Goal: Navigation & Orientation: Find specific page/section

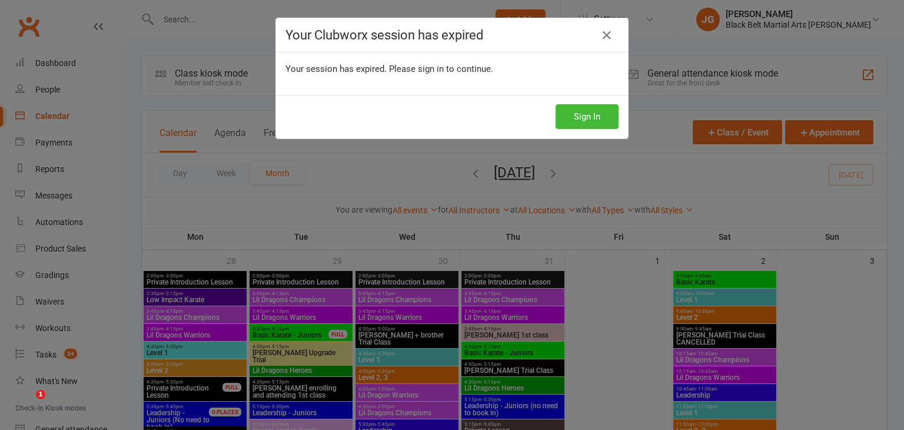
scroll to position [1457, 0]
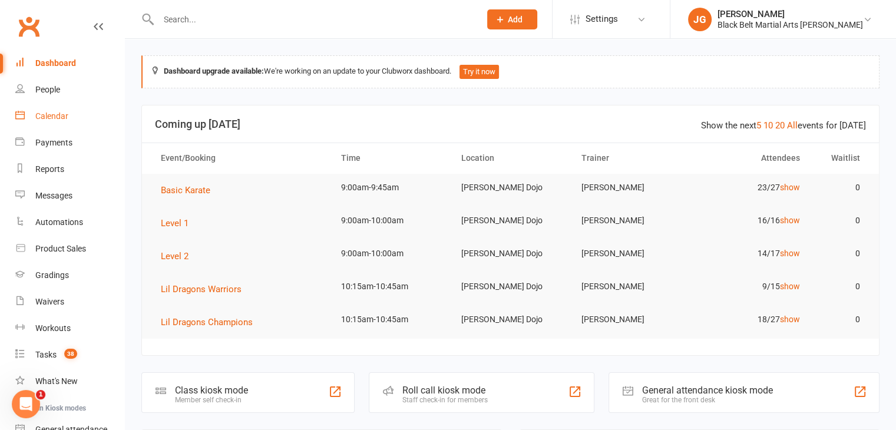
click at [74, 109] on link "Calendar" at bounding box center [69, 116] width 109 height 26
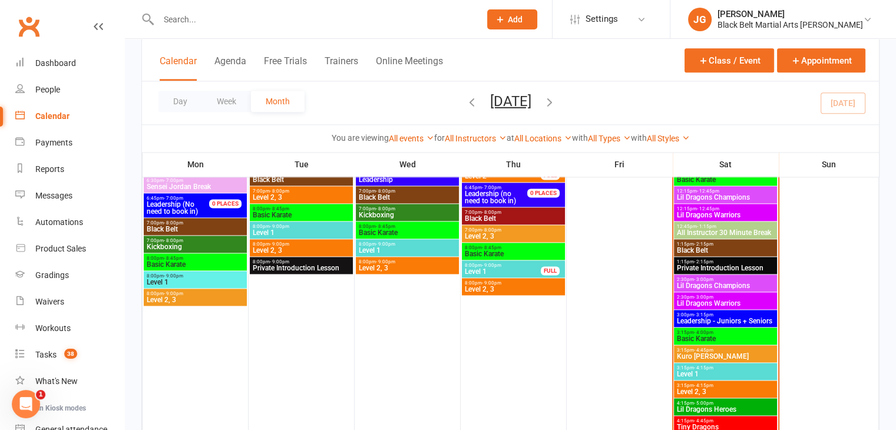
scroll to position [1663, 0]
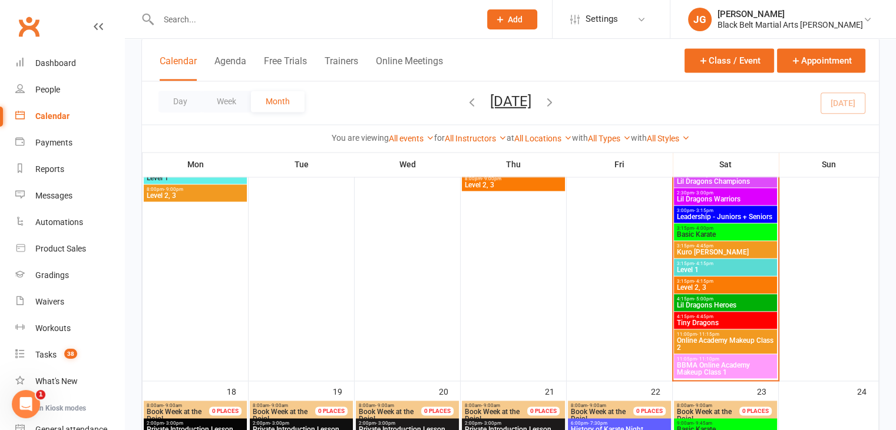
click at [726, 319] on span "Tiny Dragons" at bounding box center [725, 322] width 98 height 7
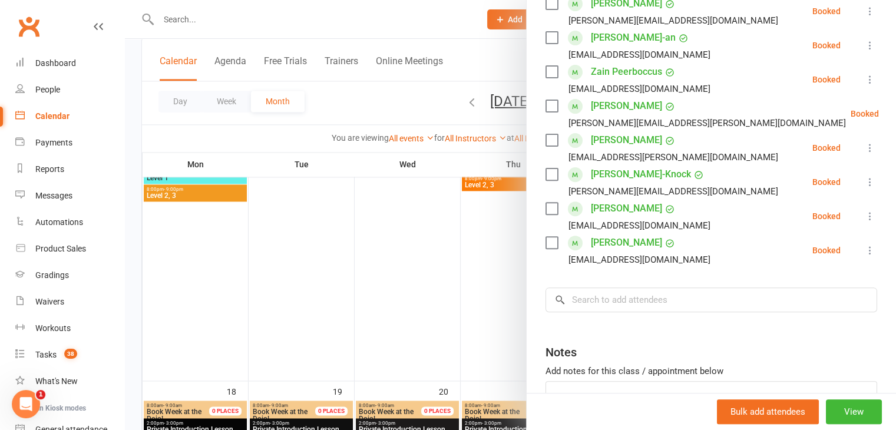
scroll to position [418, 0]
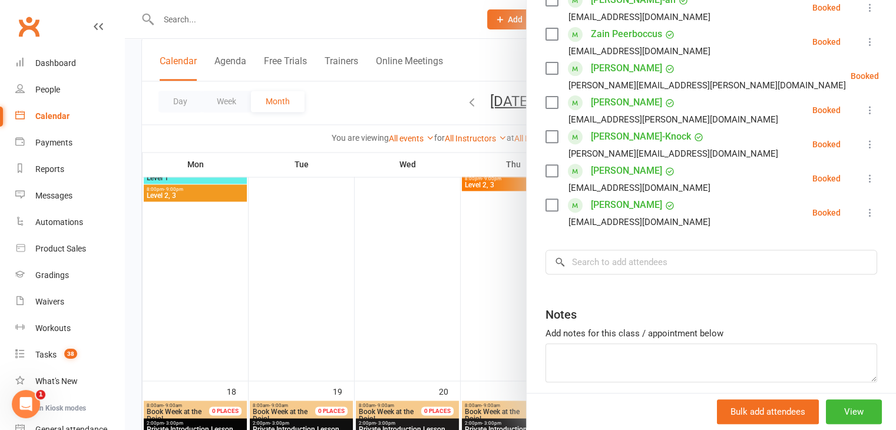
click at [372, 230] on div at bounding box center [510, 215] width 771 height 430
